Goal: Navigation & Orientation: Find specific page/section

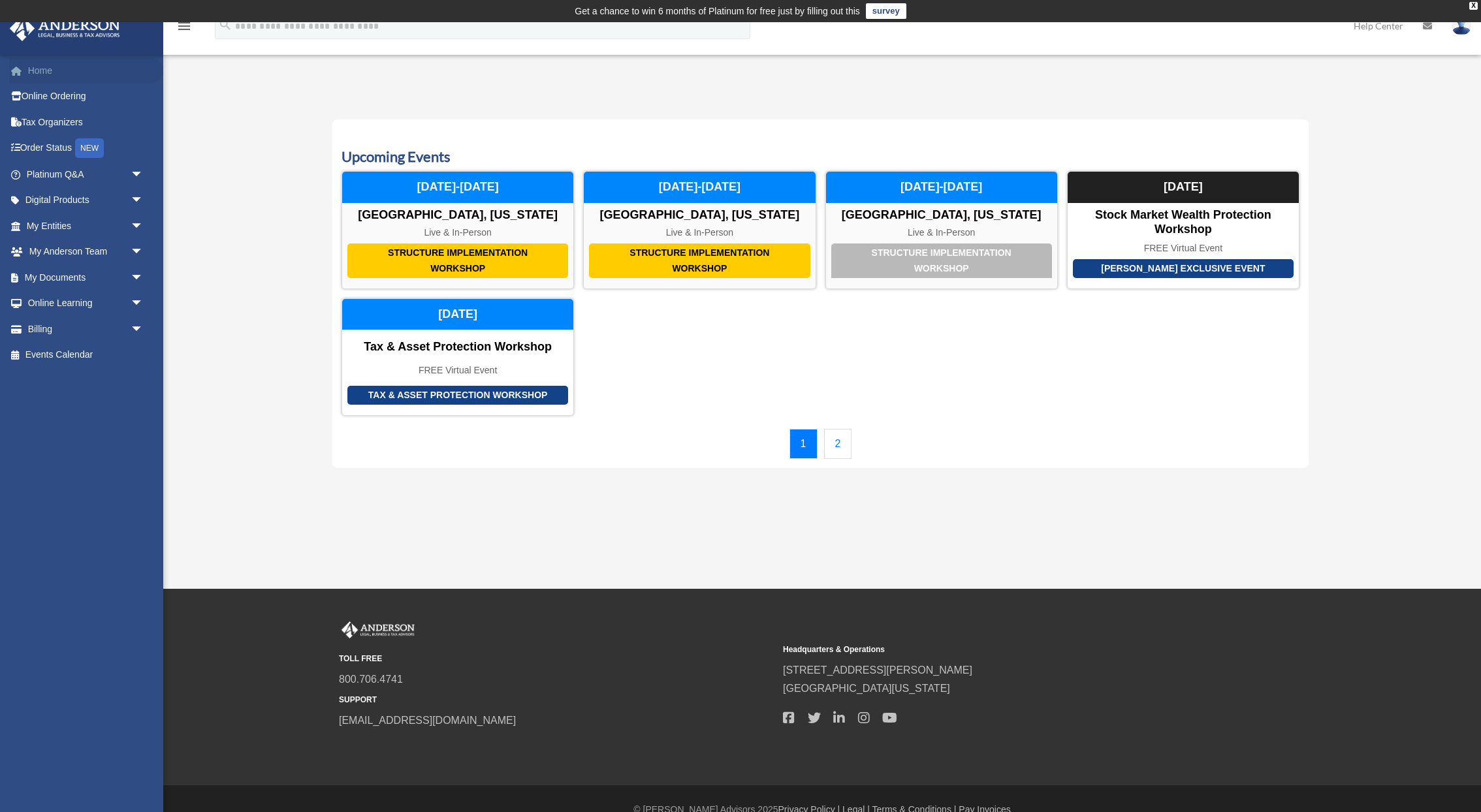
click at [40, 70] on link "Home" at bounding box center [86, 70] width 154 height 26
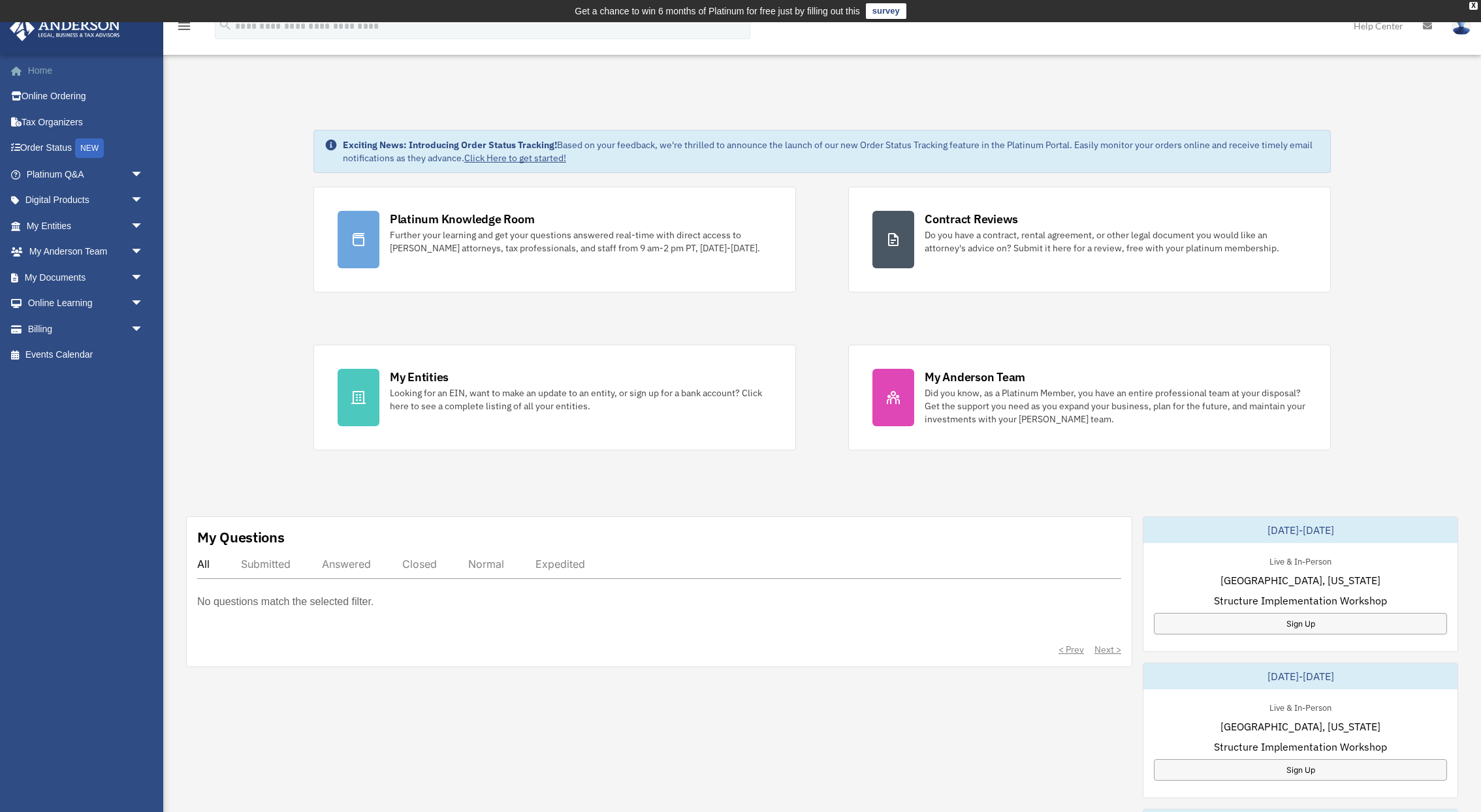
click at [54, 74] on link "Home" at bounding box center [86, 70] width 154 height 26
click at [61, 252] on link "My Anderson Team arrow_drop_down" at bounding box center [86, 251] width 154 height 26
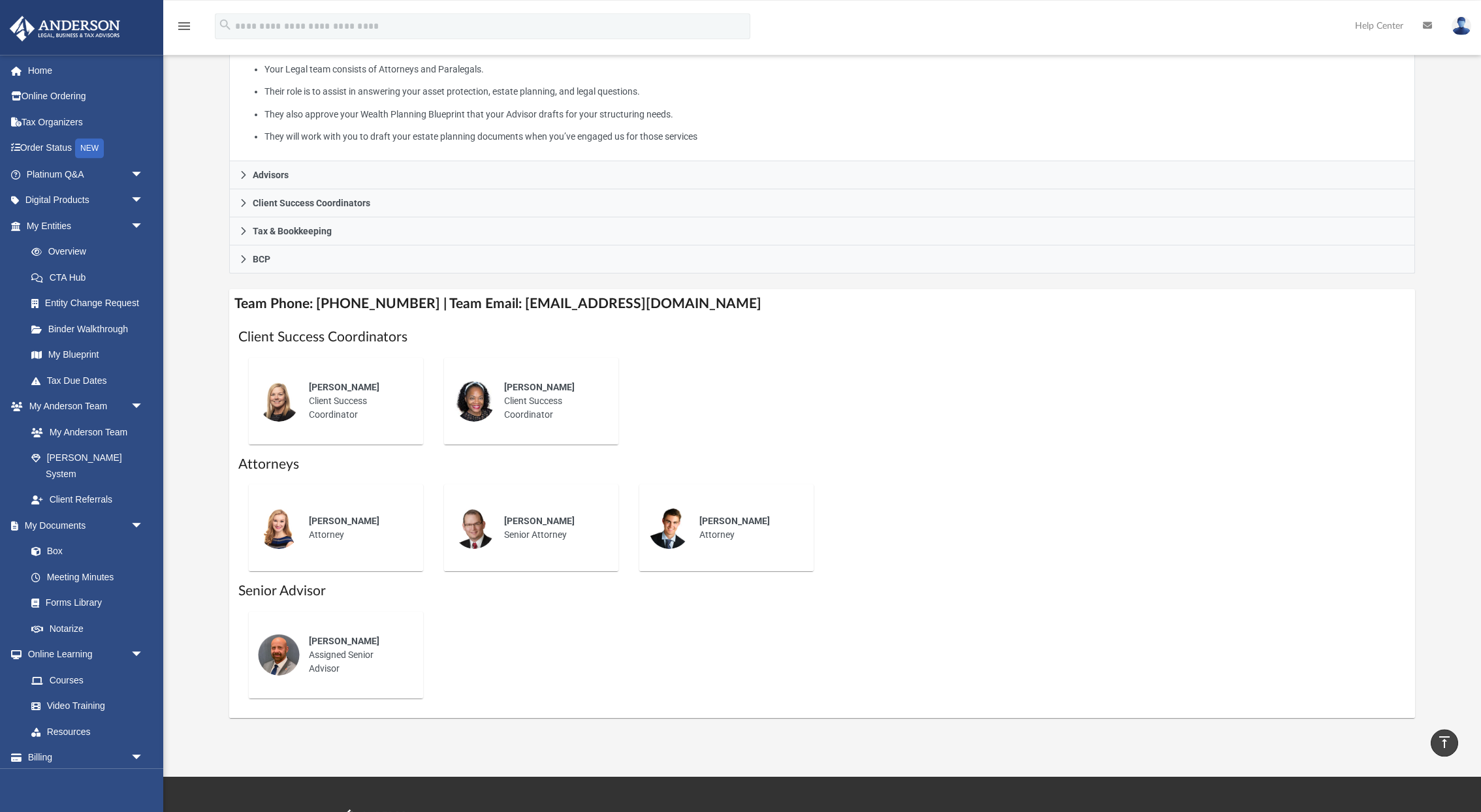
scroll to position [333, 0]
